Goal: Check status: Check status

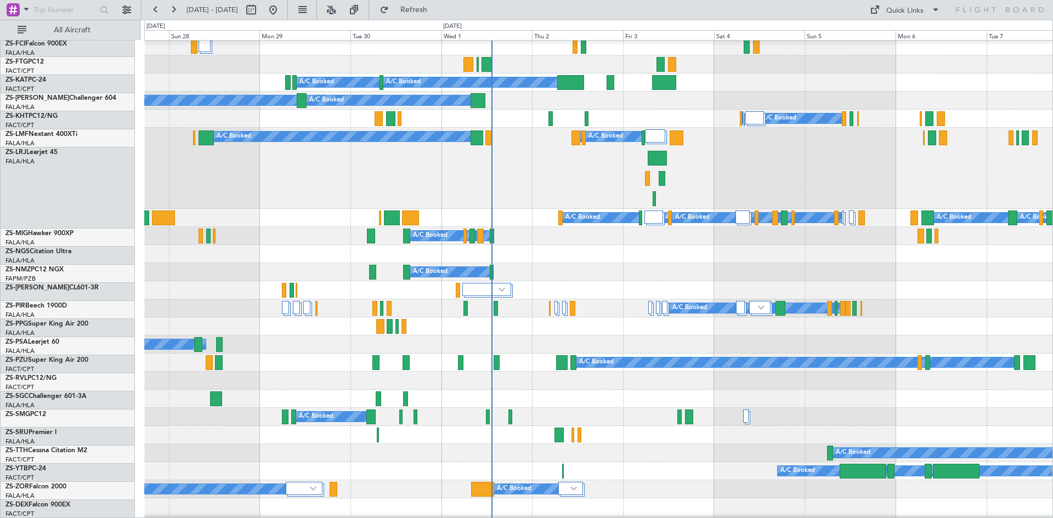
scroll to position [219, 0]
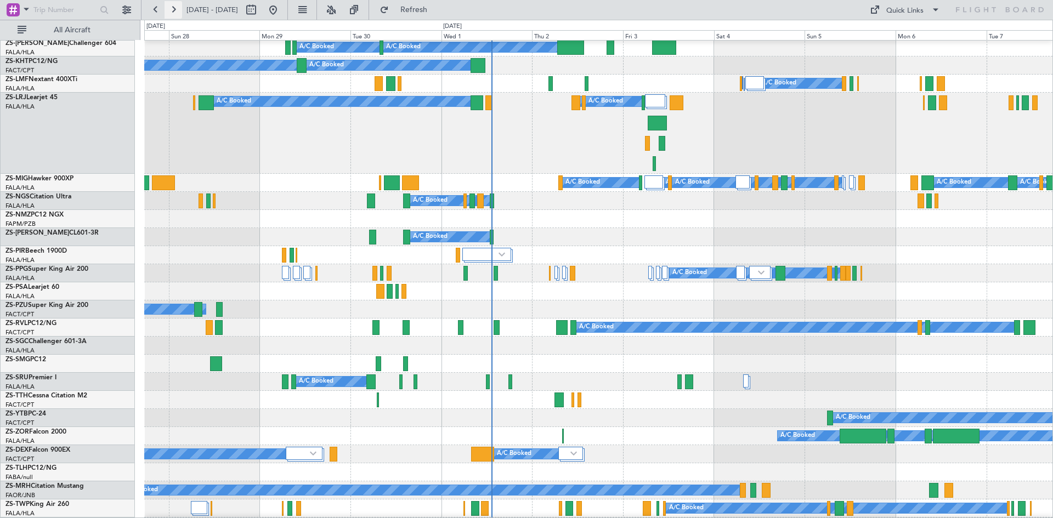
click at [174, 12] on button at bounding box center [174, 10] width 18 height 18
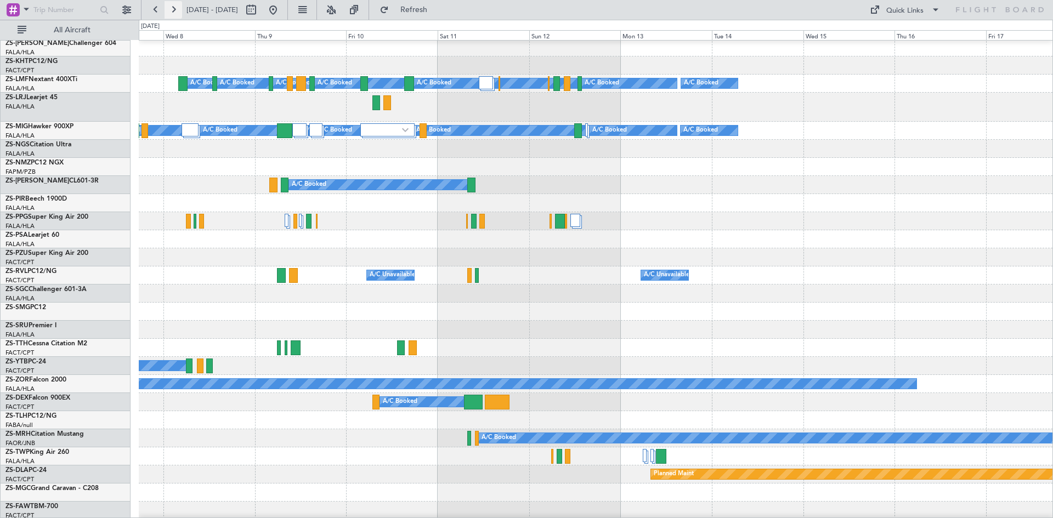
click at [174, 12] on button at bounding box center [174, 10] width 18 height 18
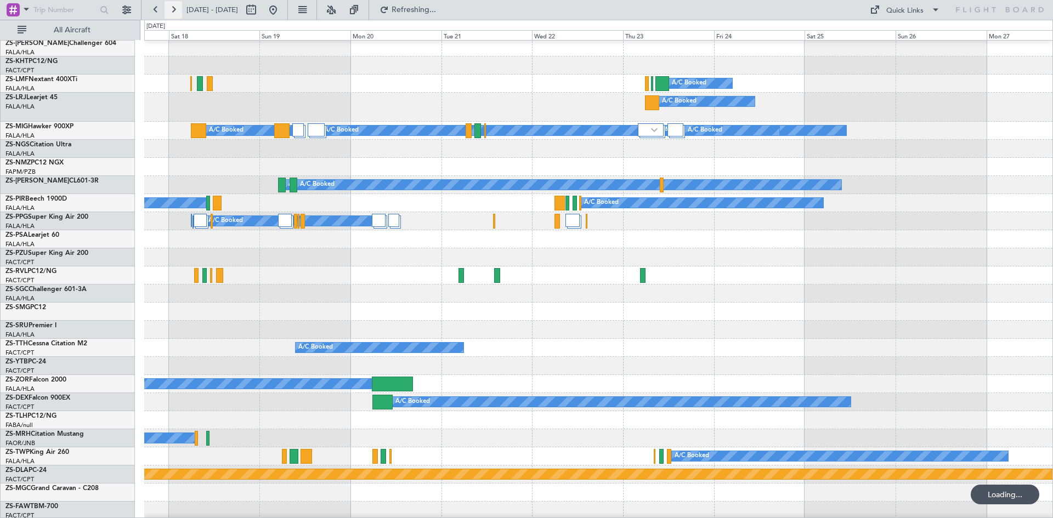
click at [174, 12] on button at bounding box center [174, 10] width 18 height 18
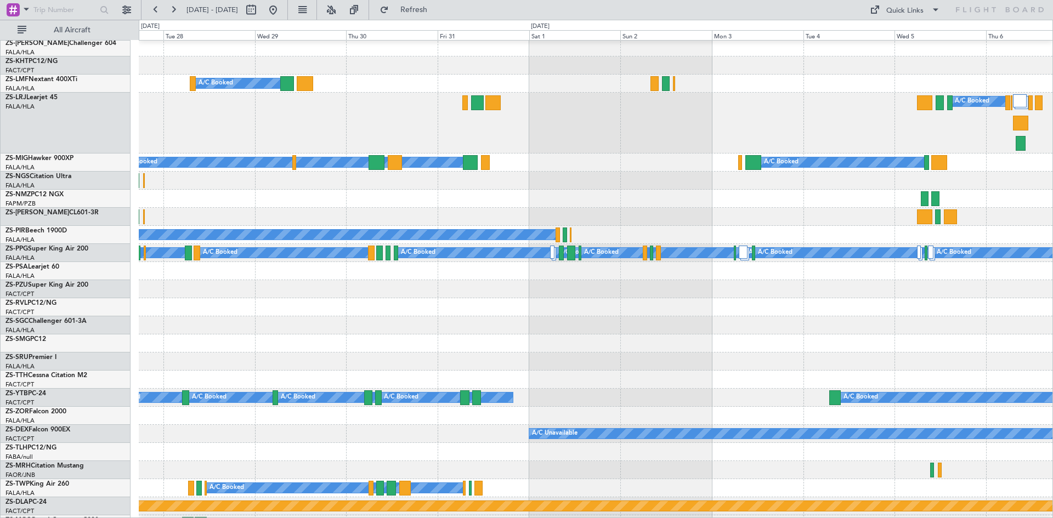
scroll to position [200, 0]
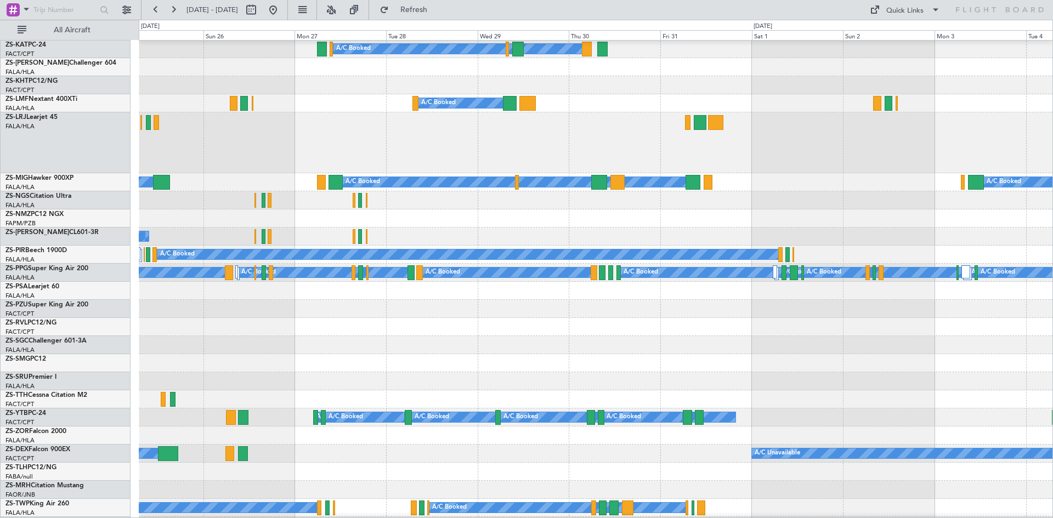
click at [444, 314] on div at bounding box center [596, 309] width 914 height 18
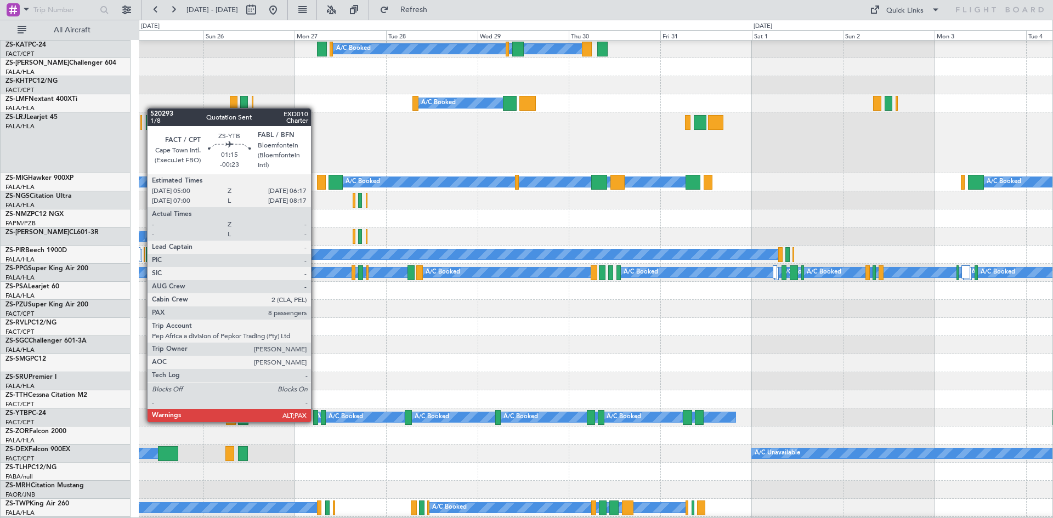
click at [316, 421] on div at bounding box center [315, 417] width 5 height 15
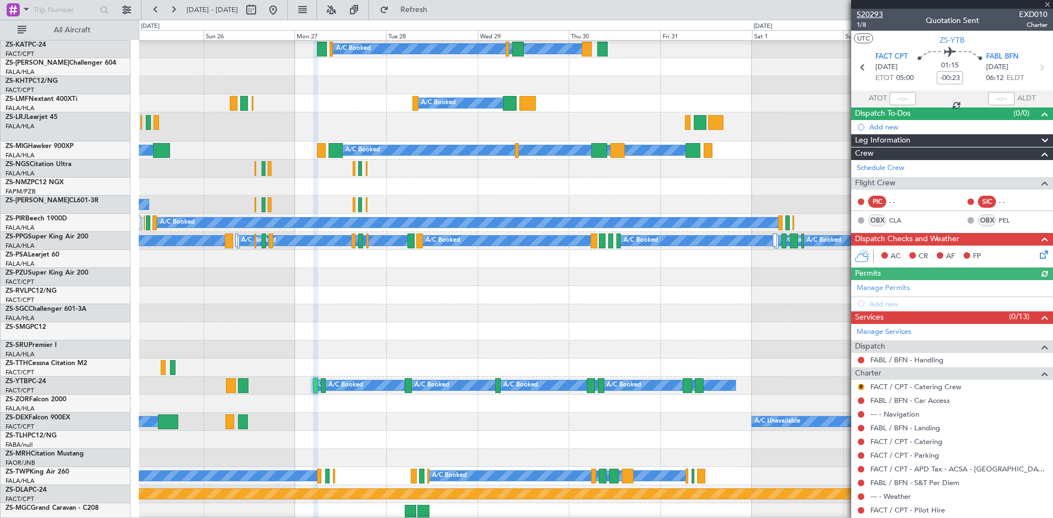
click at [862, 15] on span "520293" at bounding box center [870, 15] width 26 height 12
click at [1050, 6] on span at bounding box center [1047, 5] width 11 height 10
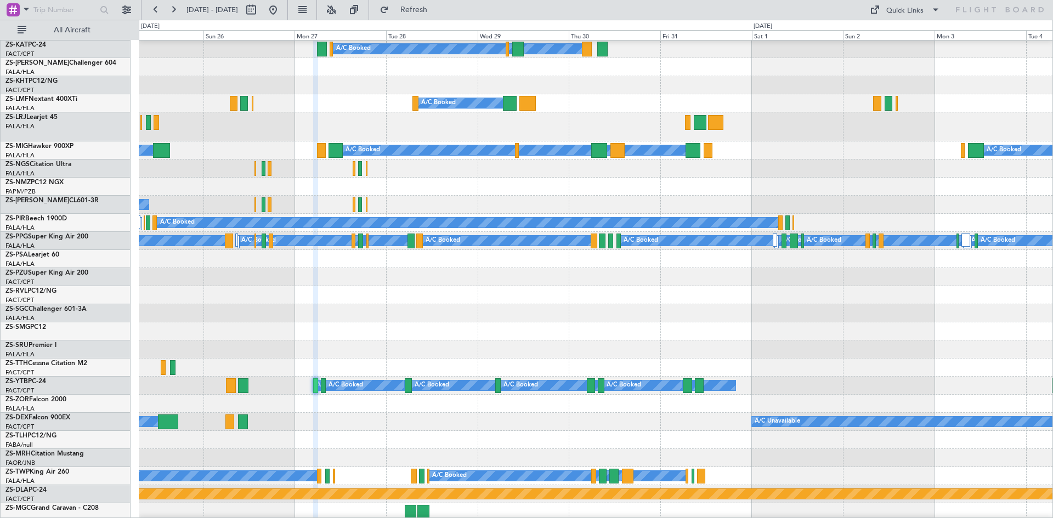
type input "0"
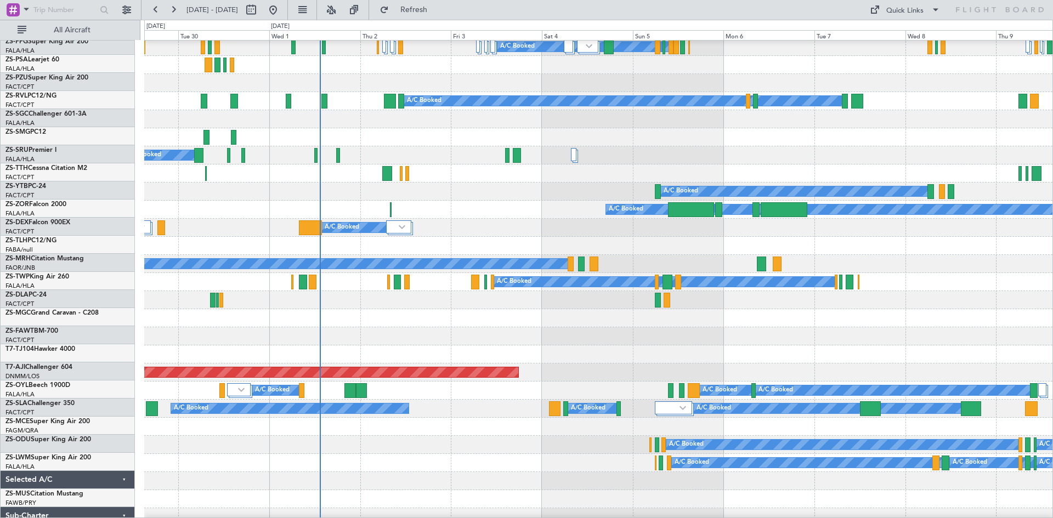
scroll to position [383, 0]
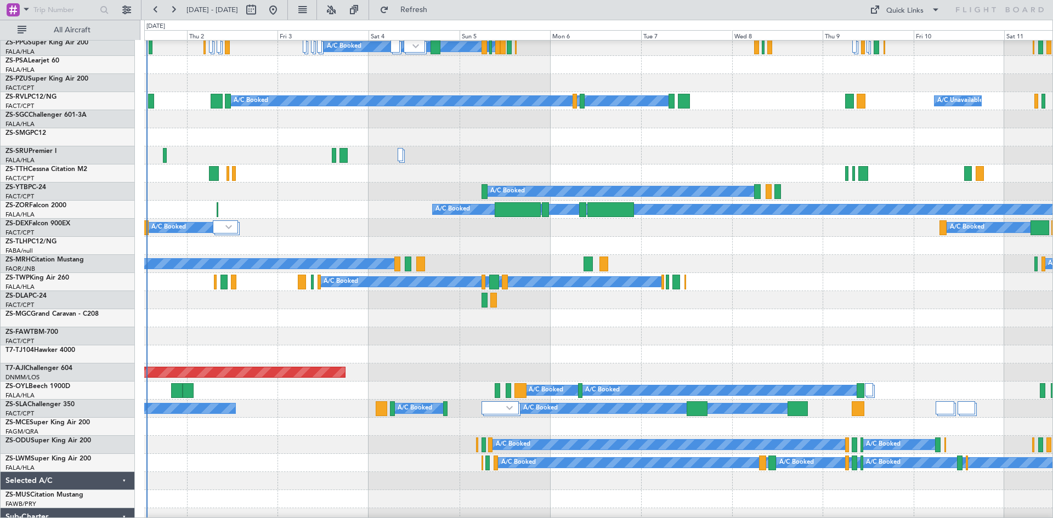
click at [234, 194] on div "A/C Booked" at bounding box center [598, 192] width 908 height 18
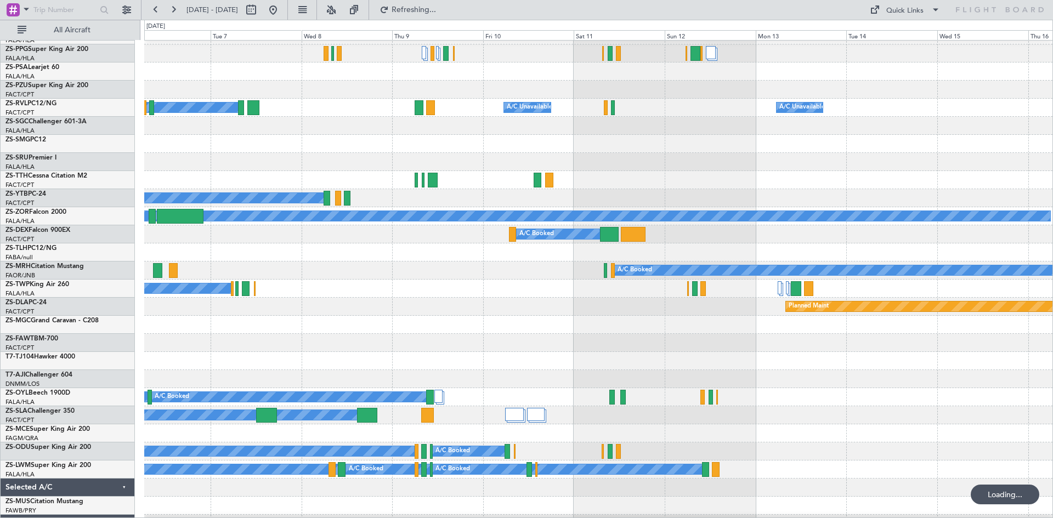
scroll to position [377, 0]
click at [317, 250] on div at bounding box center [598, 252] width 908 height 18
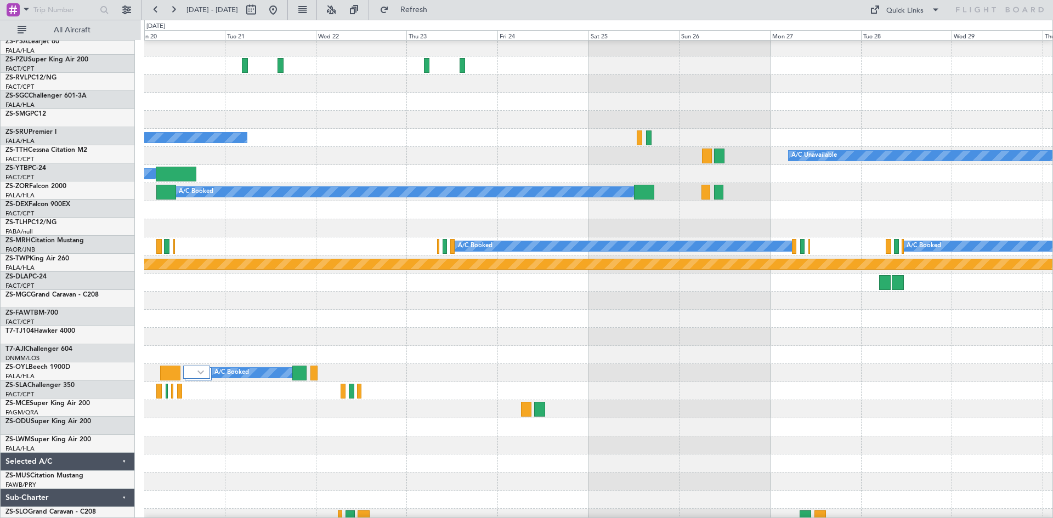
scroll to position [419, 0]
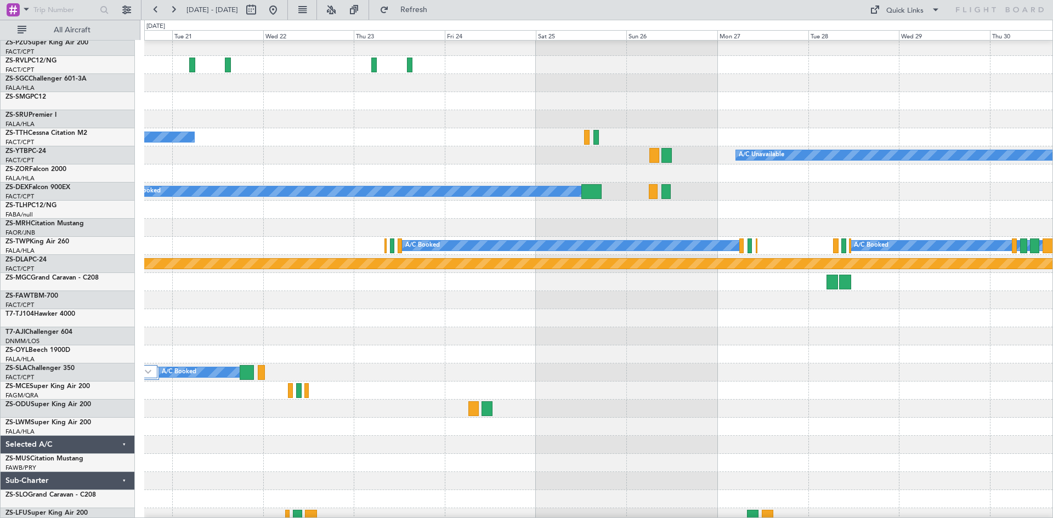
click at [409, 300] on div at bounding box center [598, 300] width 908 height 18
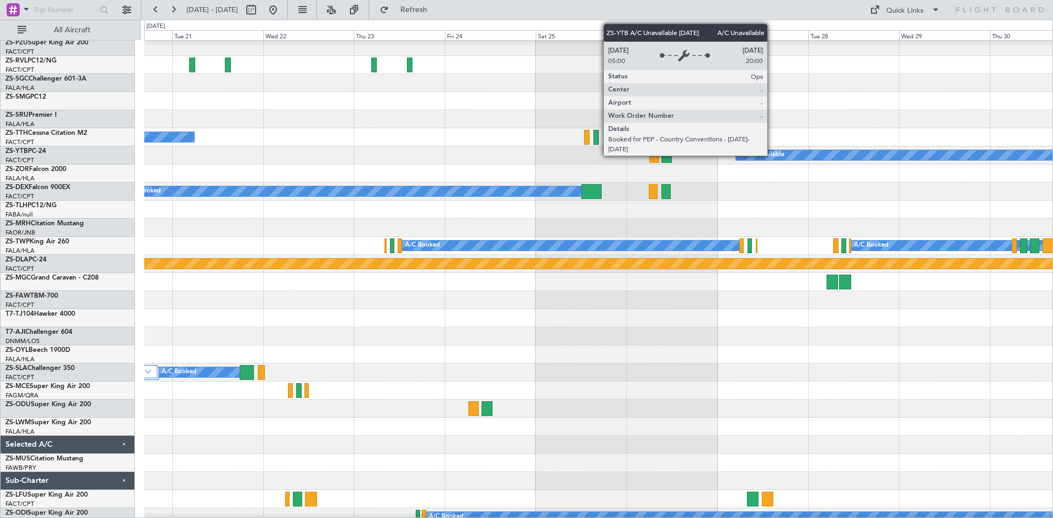
click at [772, 155] on div "A/C Unavailable" at bounding box center [762, 155] width 46 height 16
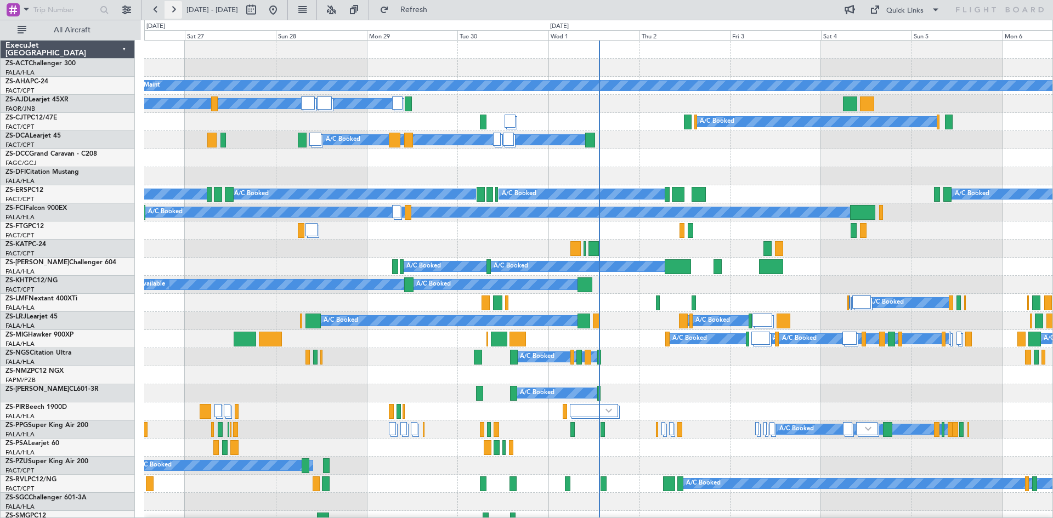
click at [172, 13] on button at bounding box center [174, 10] width 18 height 18
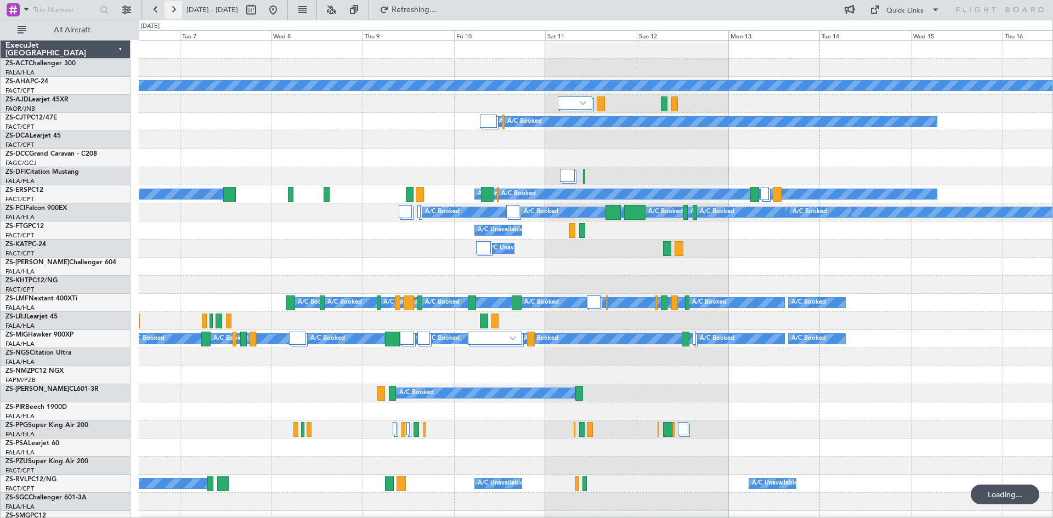
click at [172, 13] on button at bounding box center [174, 10] width 18 height 18
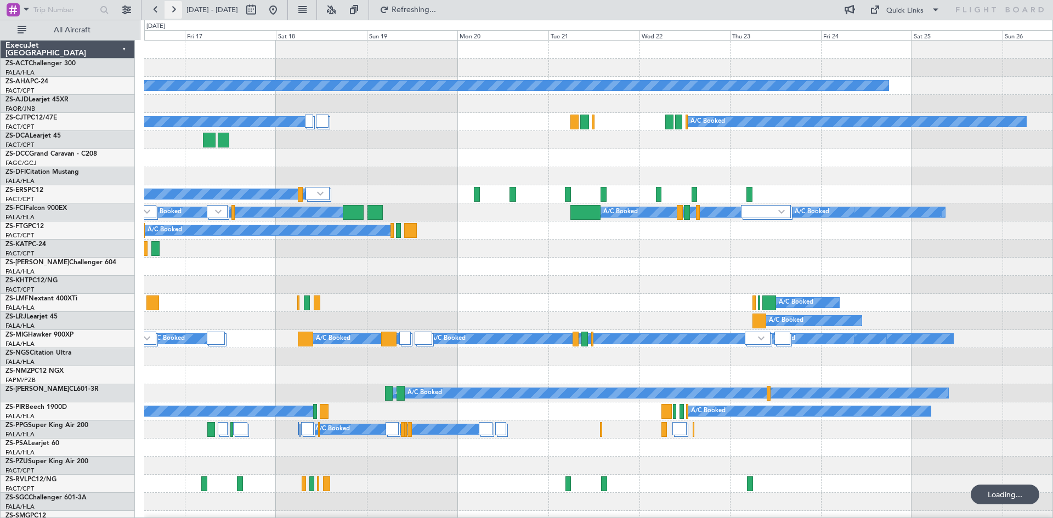
click at [172, 13] on button at bounding box center [174, 10] width 18 height 18
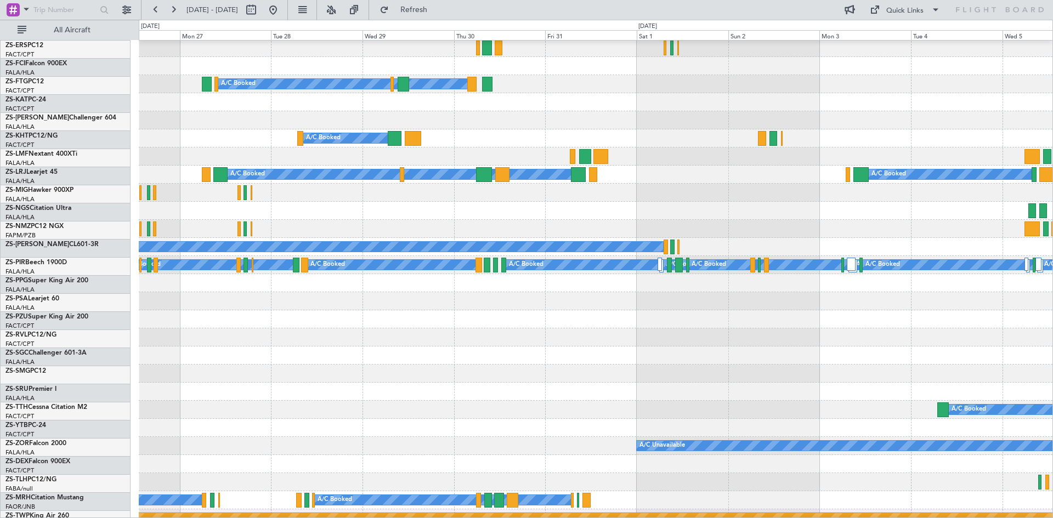
scroll to position [165, 0]
